Goal: Information Seeking & Learning: Learn about a topic

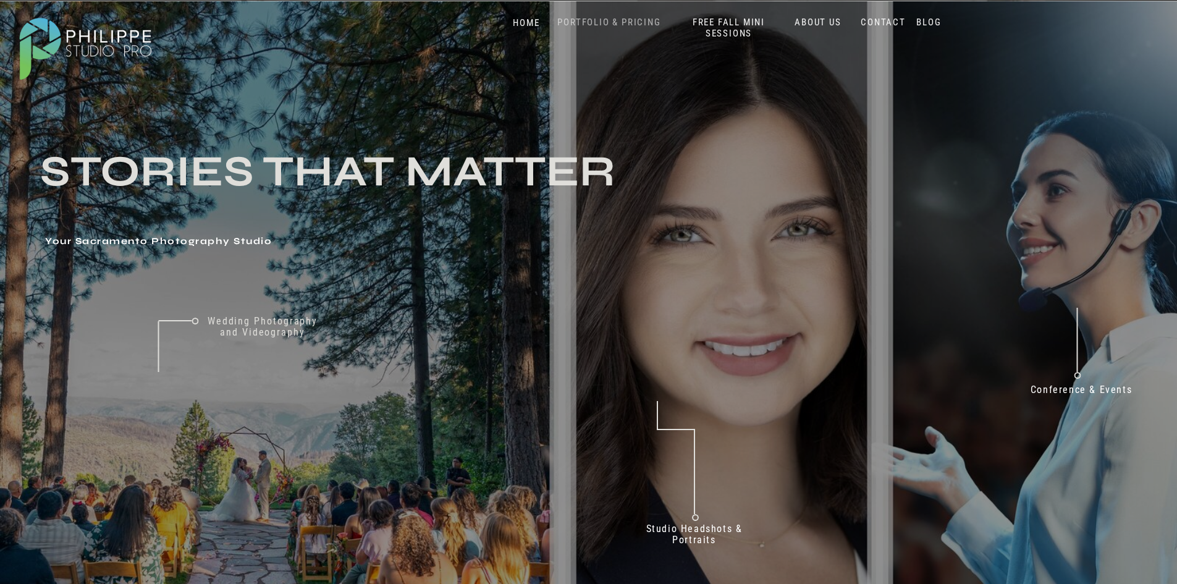
click at [638, 17] on nav "PORTFOLIO & PRICING" at bounding box center [609, 23] width 113 height 12
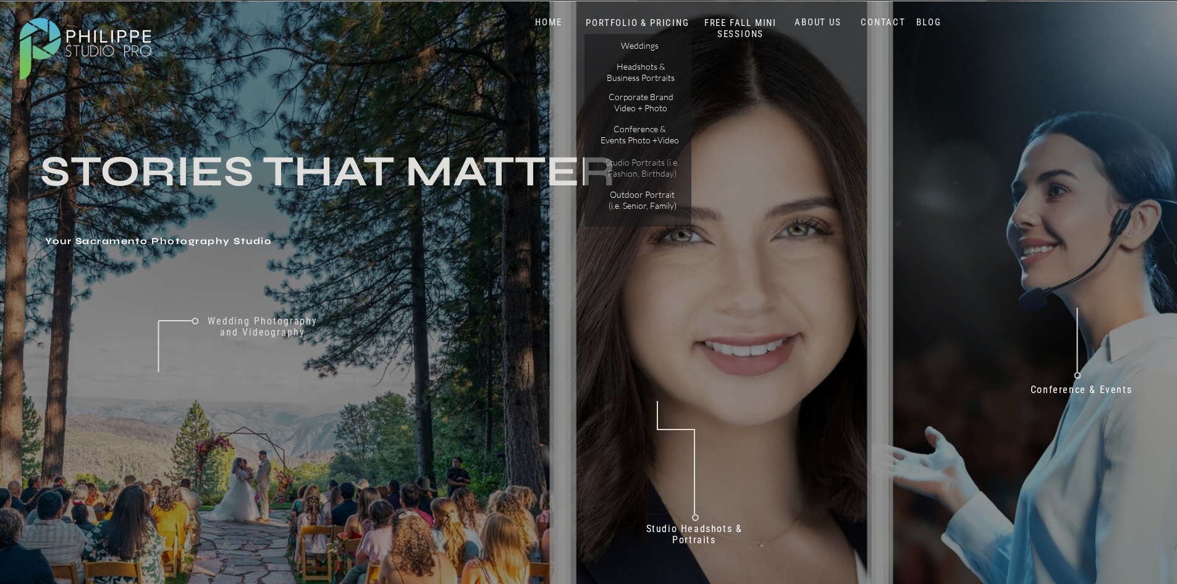
click at [631, 163] on p "Studio Portraits (i.e. Fashion, Birthday)" at bounding box center [641, 168] width 83 height 22
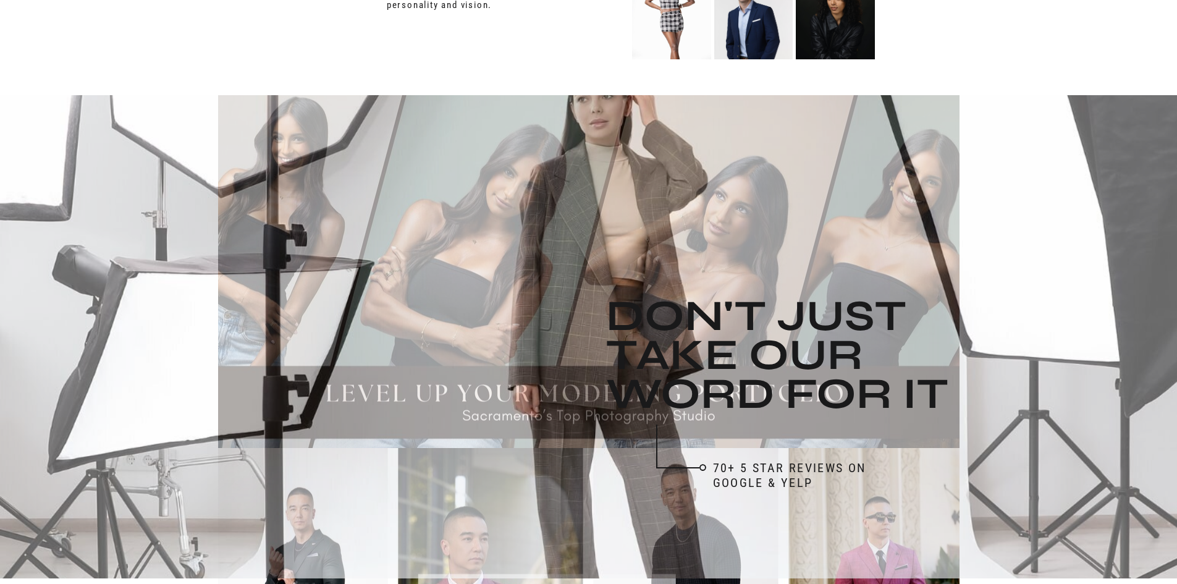
scroll to position [1050, 0]
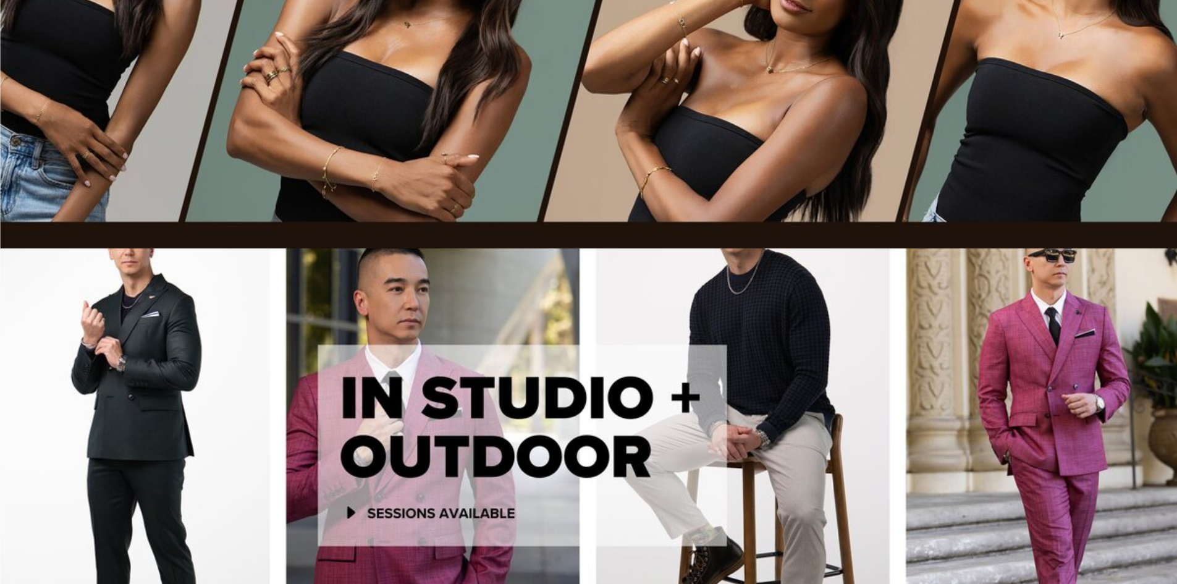
scroll to position [865, 0]
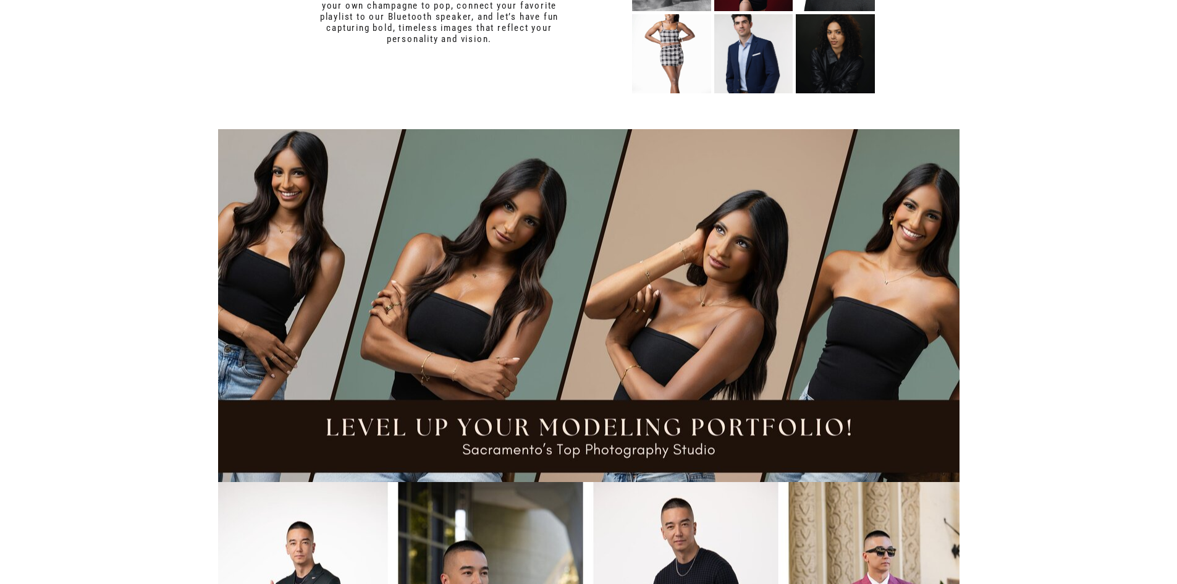
scroll to position [1174, 0]
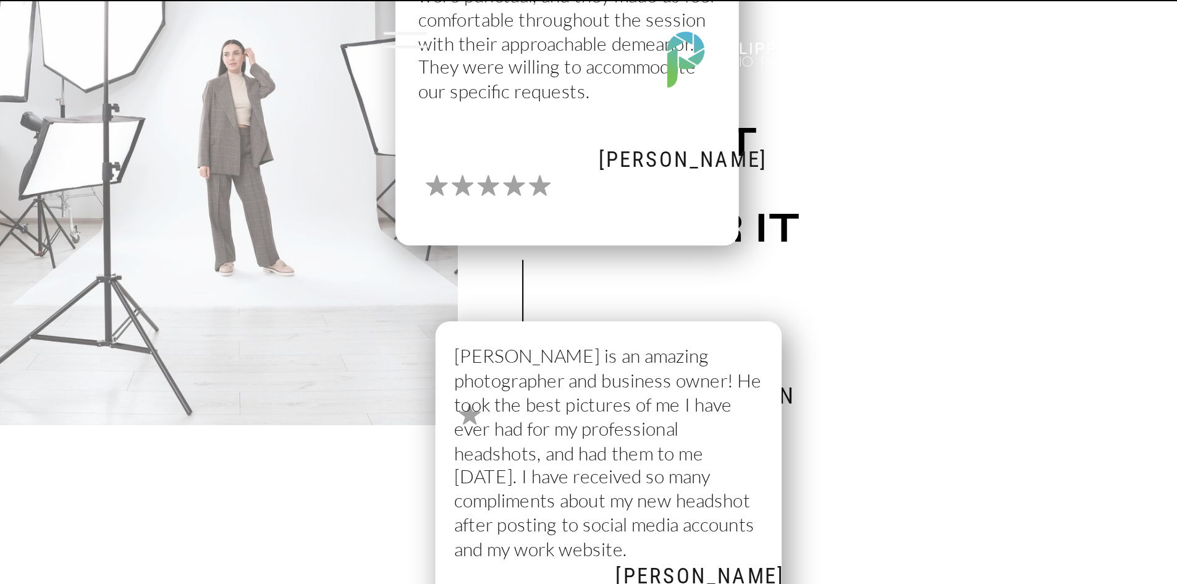
scroll to position [2147, 0]
